Goal: Navigation & Orientation: Find specific page/section

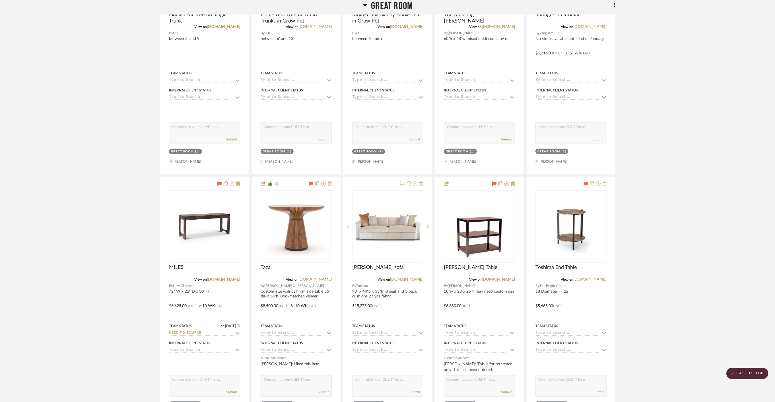
scroll to position [253, 0]
click at [738, 373] on scroll-to-top-button "BACK TO TOP" at bounding box center [748, 372] width 42 height 11
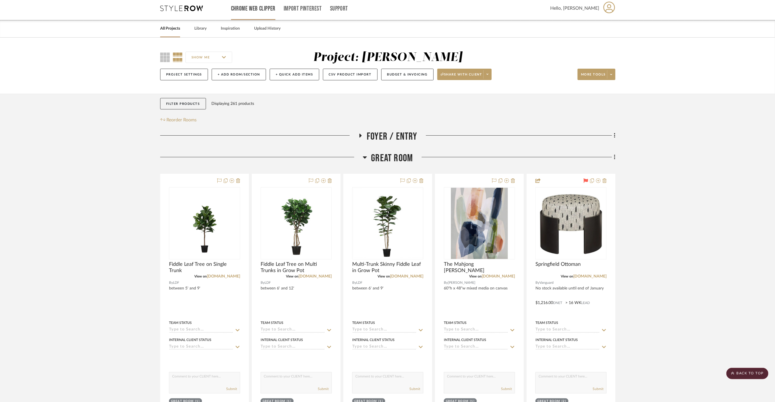
scroll to position [0, 0]
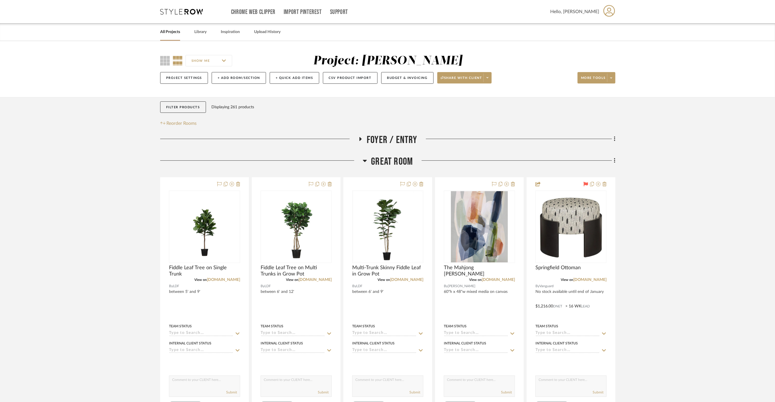
click at [169, 32] on link "All Projects" at bounding box center [170, 32] width 20 height 8
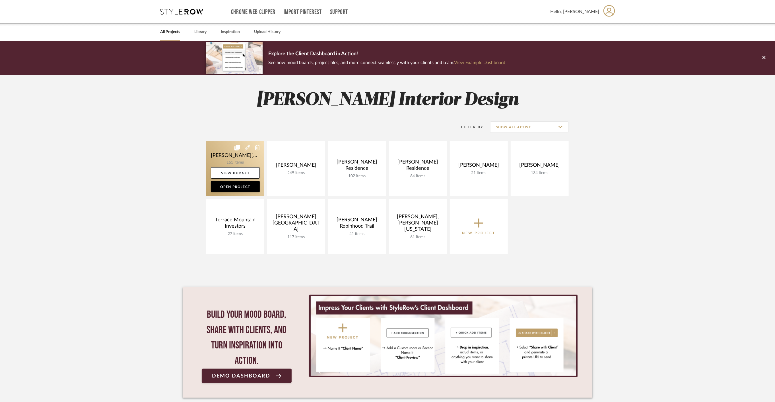
click at [223, 158] on link at bounding box center [235, 168] width 58 height 55
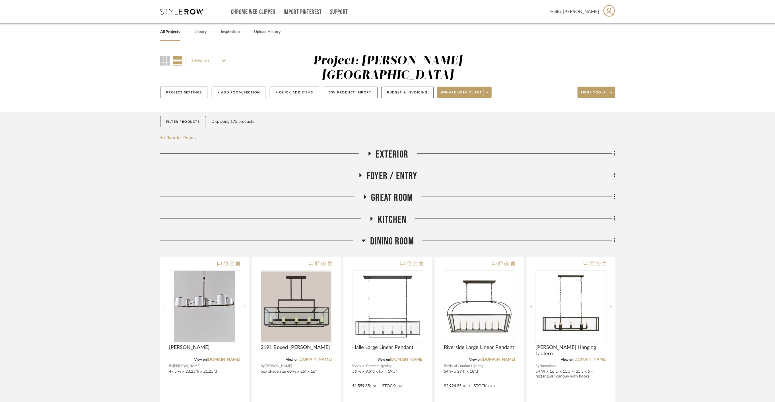
click at [401, 213] on span "Kitchen" at bounding box center [392, 219] width 28 height 12
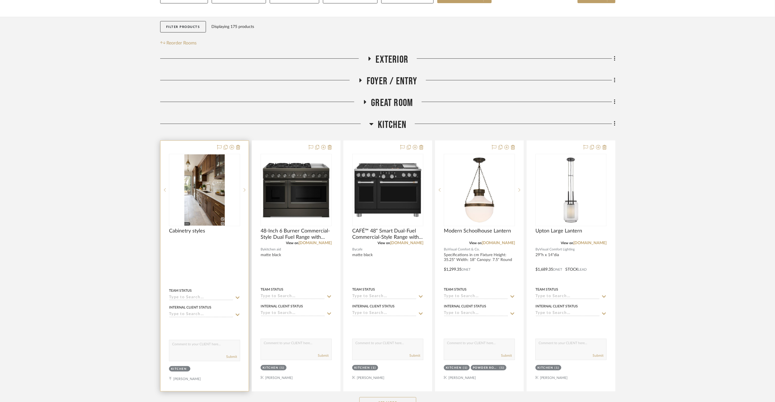
scroll to position [190, 0]
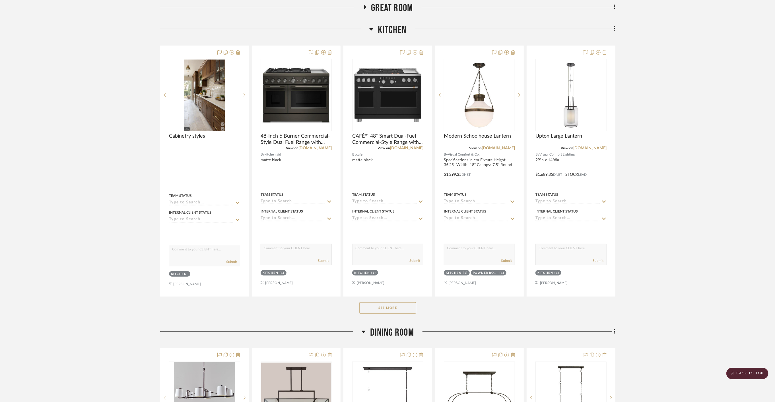
click at [389, 326] on span "Dining Room" at bounding box center [392, 332] width 44 height 12
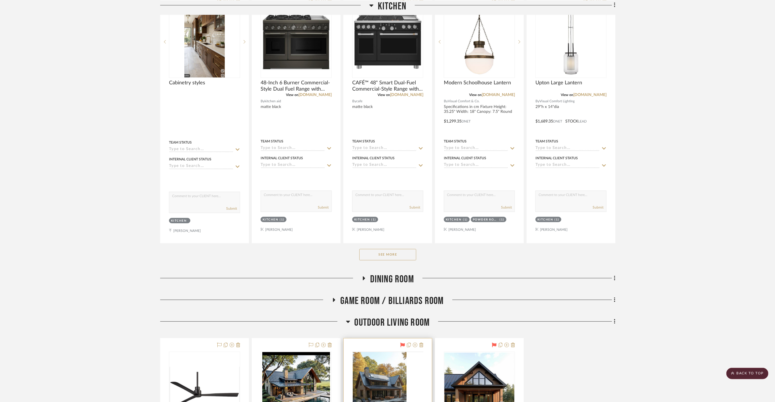
scroll to position [285, 0]
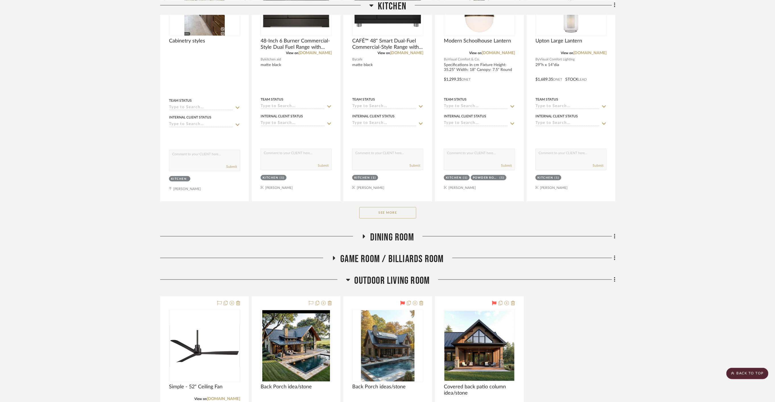
click at [381, 274] on span "Outdoor living room" at bounding box center [392, 280] width 75 height 12
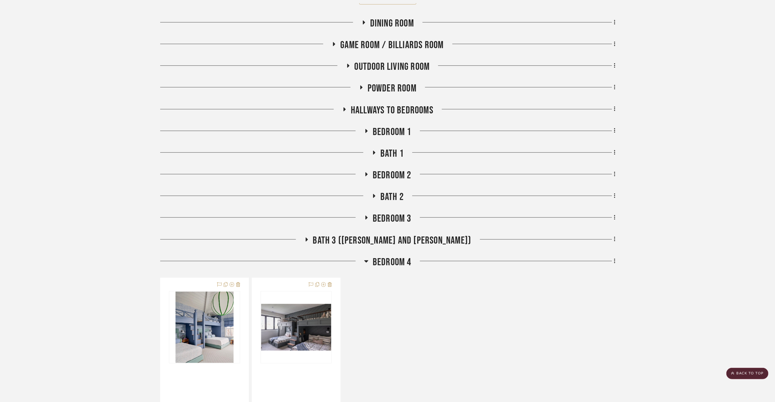
scroll to position [506, 0]
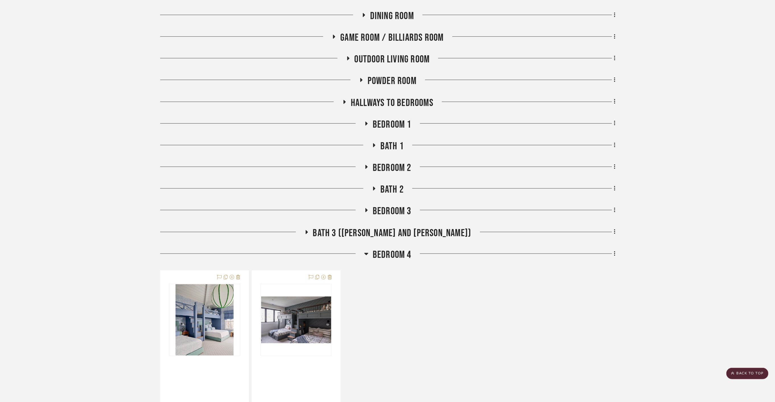
click at [393, 248] on span "Bedroom 4" at bounding box center [392, 254] width 39 height 12
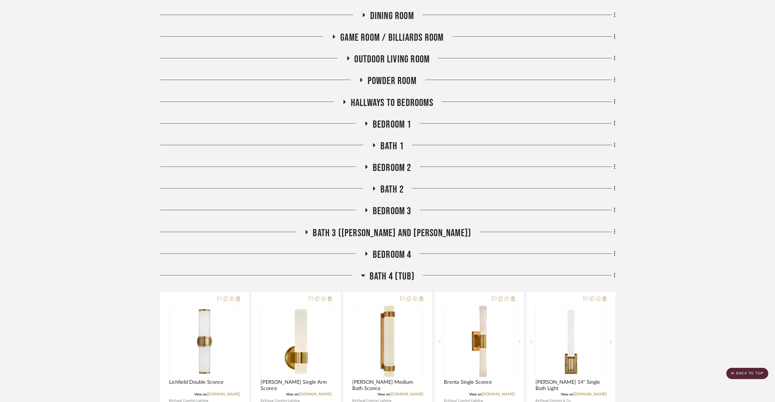
click at [390, 254] on div "Exterior Foyer / Entry Great Room Kitchen Cabinetry styles Team Status Internal…" at bounding box center [387, 257] width 455 height 1231
click at [390, 270] on span "Bath 4 (Tub)" at bounding box center [392, 276] width 45 height 12
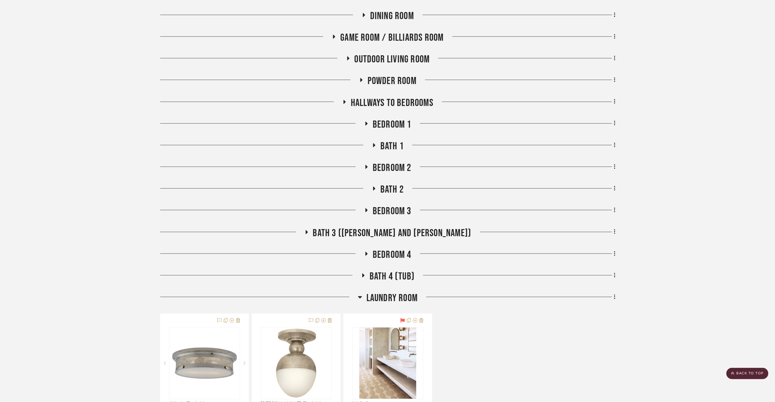
click at [377, 292] on span "Laundry Room" at bounding box center [392, 298] width 51 height 12
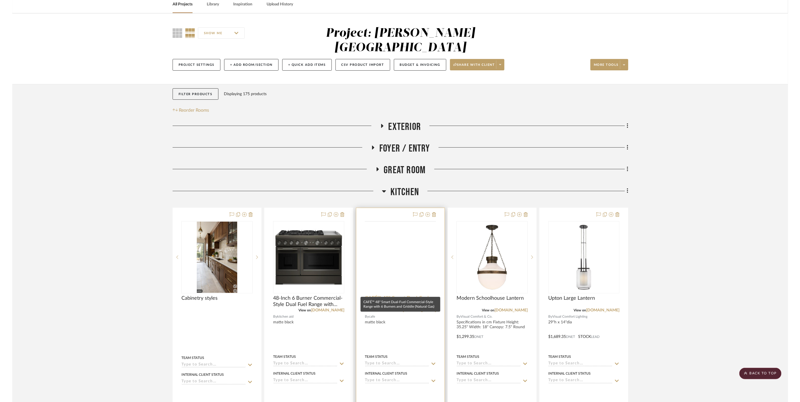
scroll to position [0, 0]
